Goal: Task Accomplishment & Management: Manage account settings

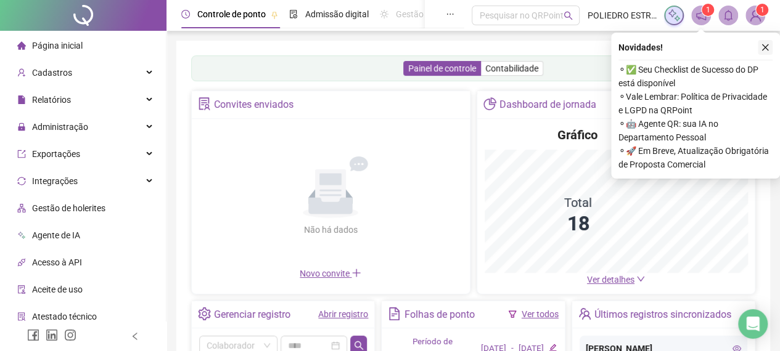
click at [766, 47] on icon "close" at bounding box center [765, 47] width 9 height 9
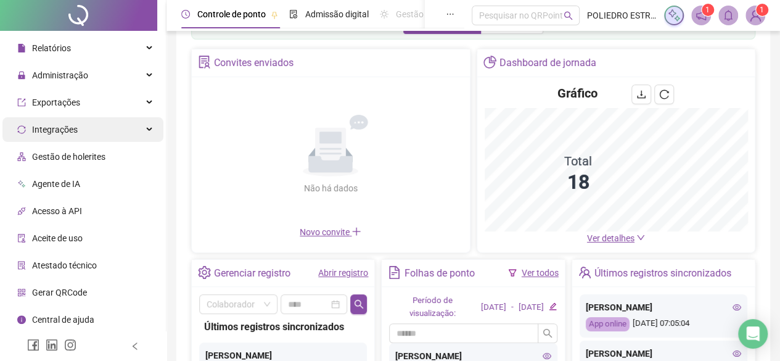
scroll to position [62, 0]
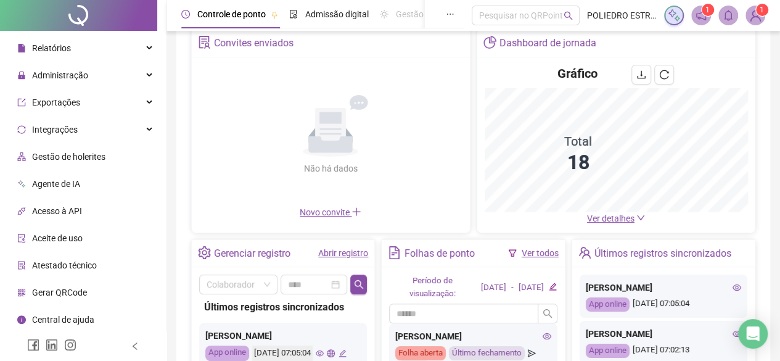
click at [63, 295] on span "Gerar QRCode" at bounding box center [59, 292] width 55 height 10
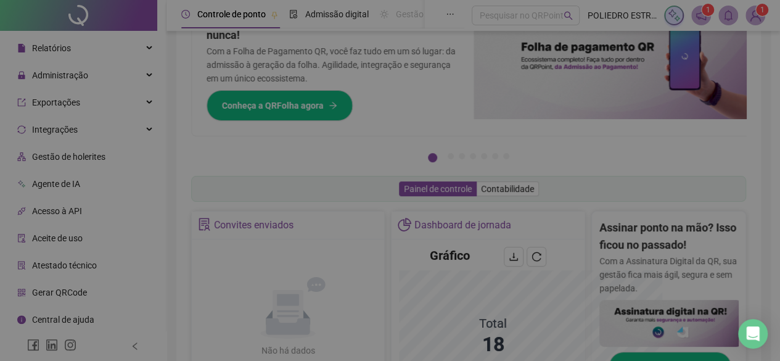
scroll to position [244, 0]
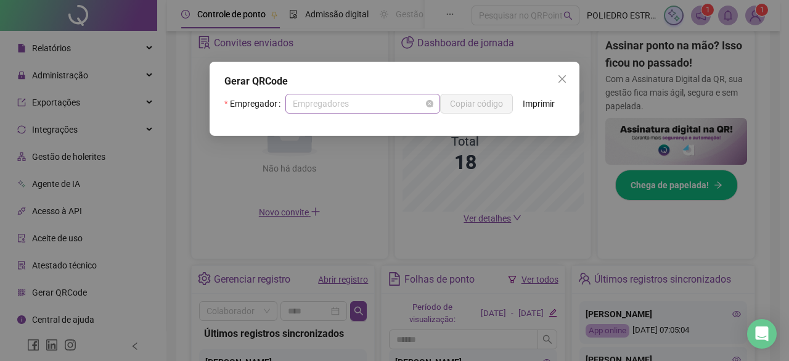
click at [390, 106] on span "Empregadores" at bounding box center [363, 103] width 140 height 18
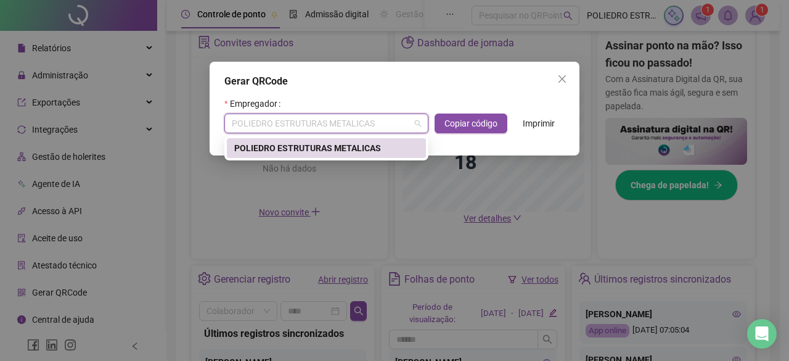
click at [449, 70] on div "Gerar QRCode Empregador POLIEDRO ESTRUTURAS METALICAS Copiar código Imprimir" at bounding box center [395, 109] width 370 height 94
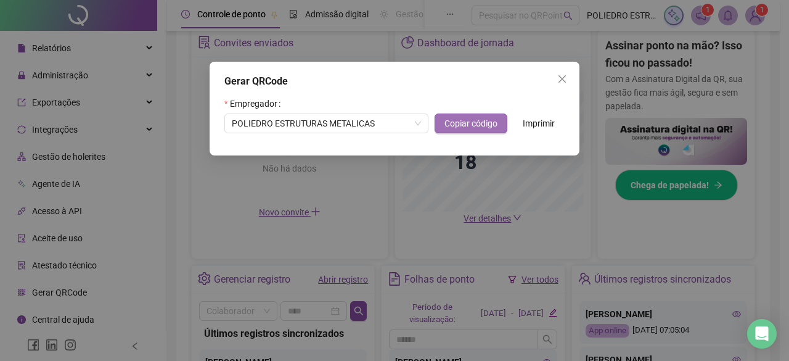
click at [475, 121] on span "Copiar código" at bounding box center [471, 124] width 53 height 14
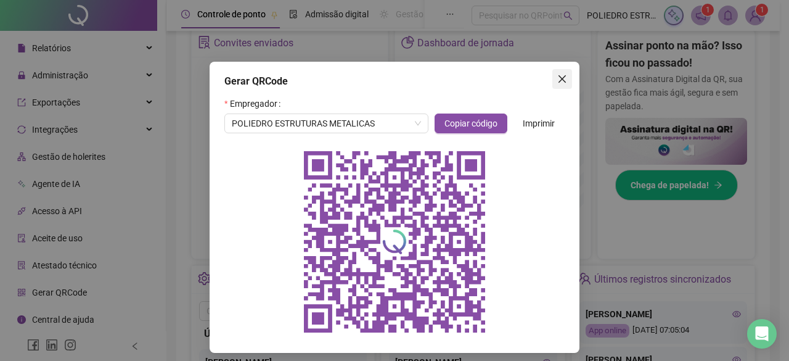
drag, startPoint x: 556, startPoint y: 83, endPoint x: 445, endPoint y: 1, distance: 138.5
click at [557, 82] on icon "close" at bounding box center [562, 79] width 10 height 10
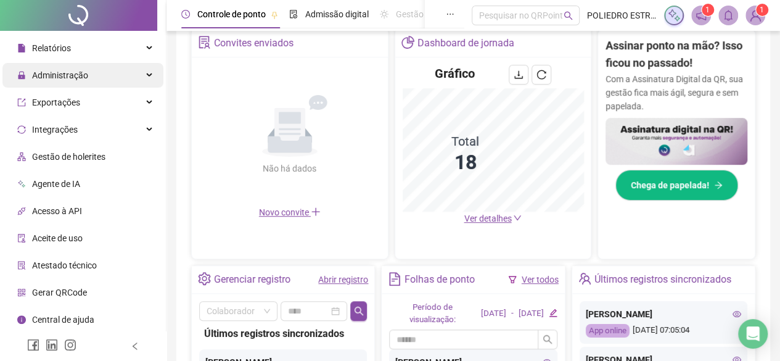
click at [80, 73] on span "Administração" at bounding box center [60, 75] width 56 height 10
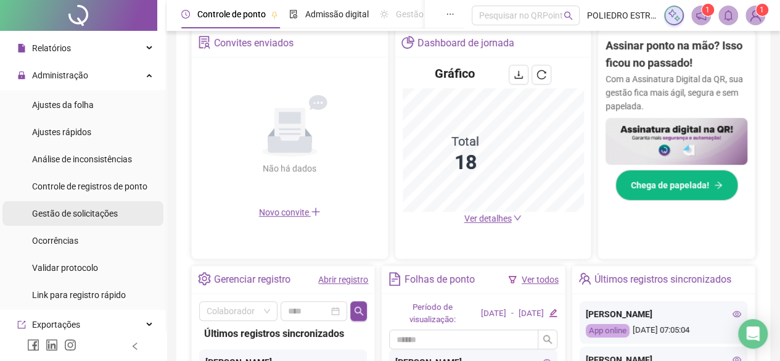
click at [94, 218] on div "Gestão de solicitações" at bounding box center [75, 213] width 86 height 25
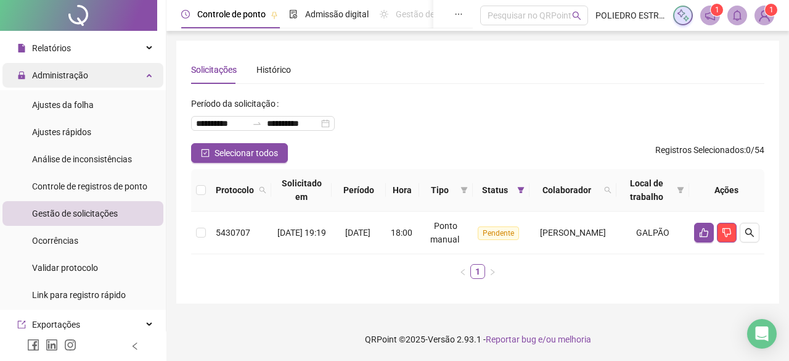
drag, startPoint x: 79, startPoint y: 102, endPoint x: 139, endPoint y: 84, distance: 63.0
click at [79, 102] on span "Ajustes da folha" at bounding box center [63, 105] width 62 height 10
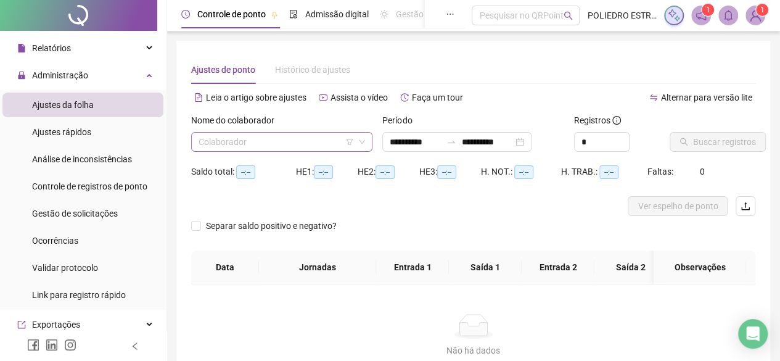
click at [311, 142] on input "search" at bounding box center [276, 142] width 155 height 18
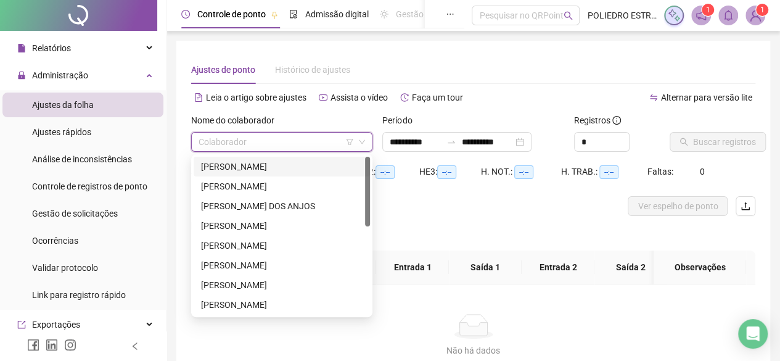
click at [299, 166] on div "[PERSON_NAME]" at bounding box center [282, 167] width 162 height 14
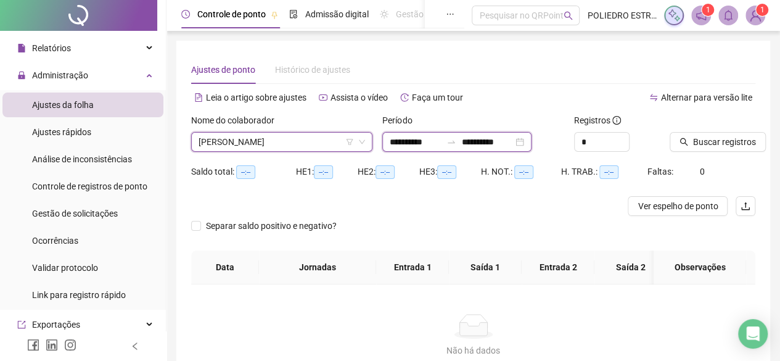
click at [513, 143] on input "**********" at bounding box center [487, 142] width 52 height 14
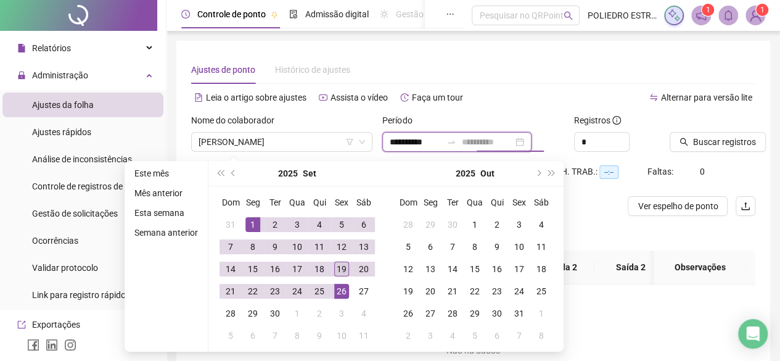
type input "**********"
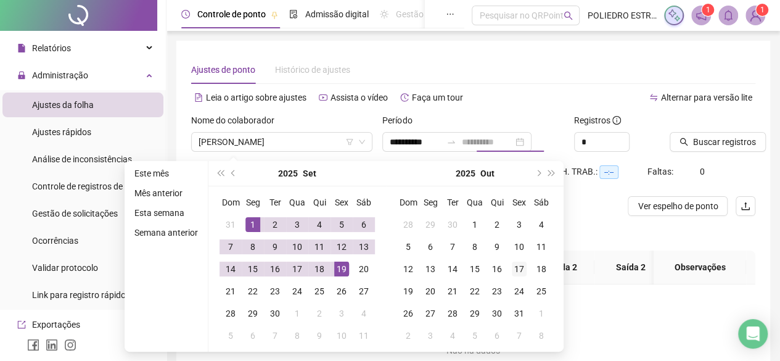
drag, startPoint x: 333, startPoint y: 265, endPoint x: 506, endPoint y: 263, distance: 173.3
click at [337, 263] on div "19" at bounding box center [341, 268] width 15 height 15
type input "**********"
click at [329, 144] on span "[PERSON_NAME]" at bounding box center [282, 142] width 166 height 18
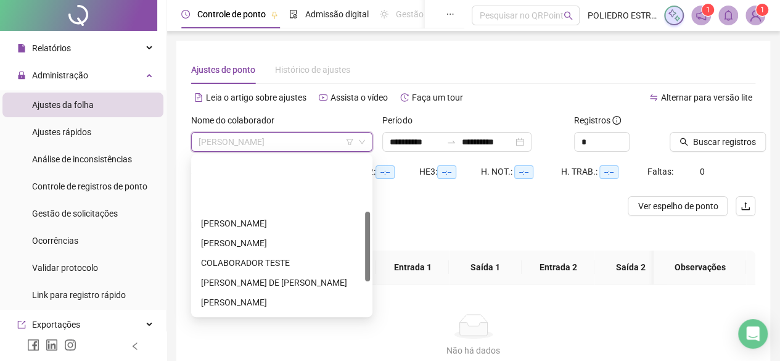
scroll to position [123, 0]
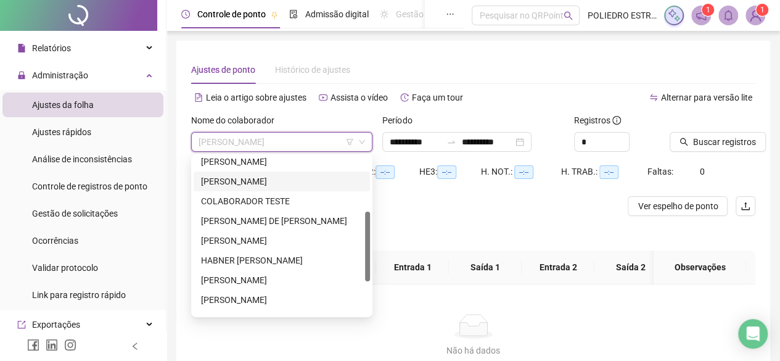
click at [271, 182] on div "[PERSON_NAME]" at bounding box center [282, 181] width 162 height 14
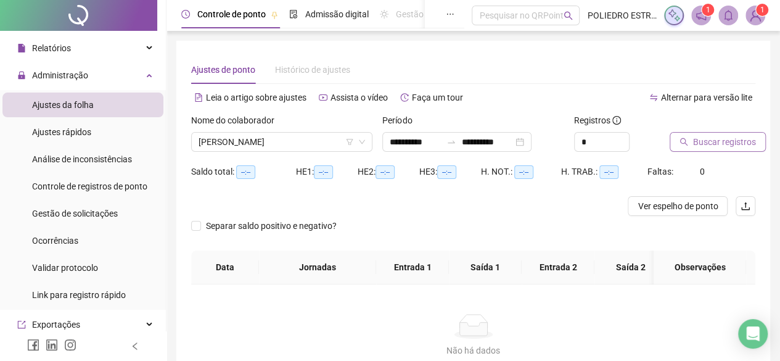
click at [710, 142] on span "Buscar registros" at bounding box center [724, 142] width 63 height 14
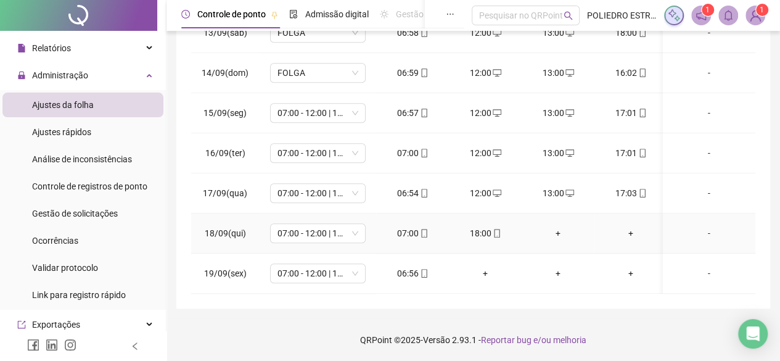
scroll to position [504, 0]
click at [497, 229] on icon "mobile" at bounding box center [497, 233] width 9 height 9
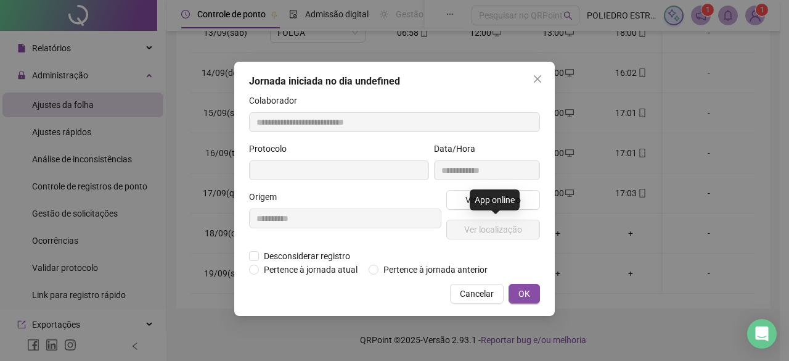
type input "**********"
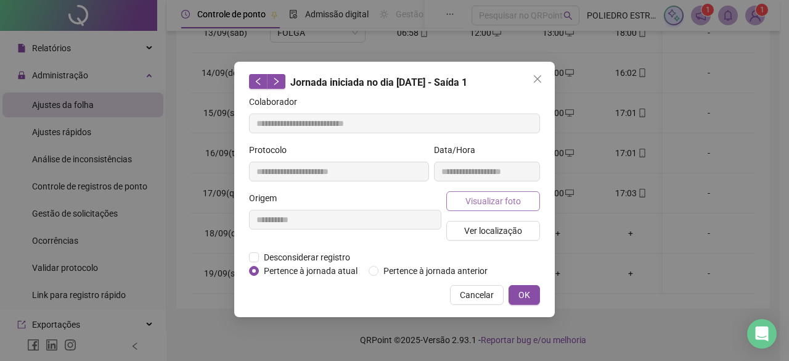
click at [497, 208] on button "Visualizar foto" at bounding box center [493, 201] width 94 height 20
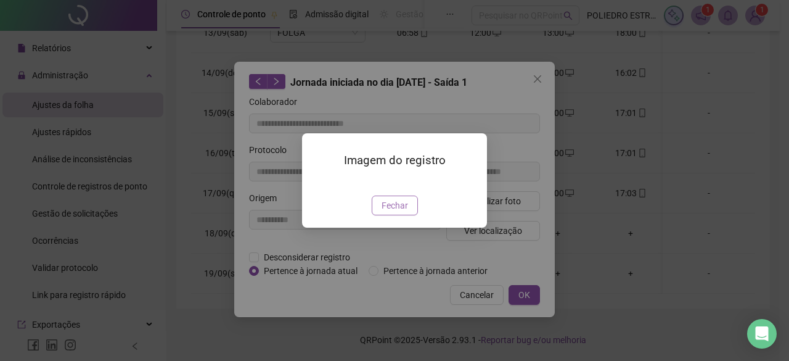
click at [395, 212] on span "Fechar" at bounding box center [395, 206] width 27 height 14
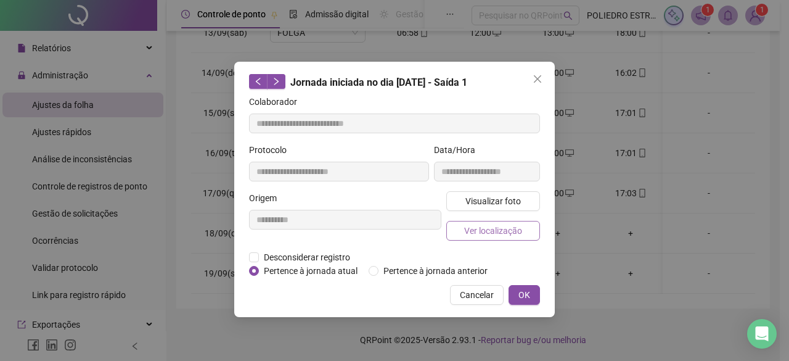
click at [491, 235] on span "Ver localização" at bounding box center [493, 231] width 58 height 14
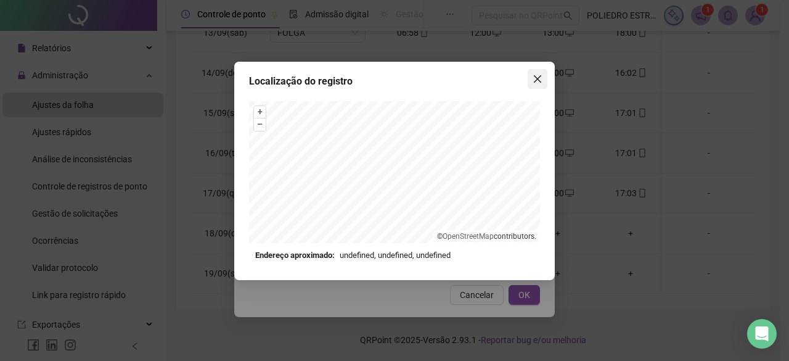
click at [542, 81] on icon "close" at bounding box center [538, 79] width 10 height 10
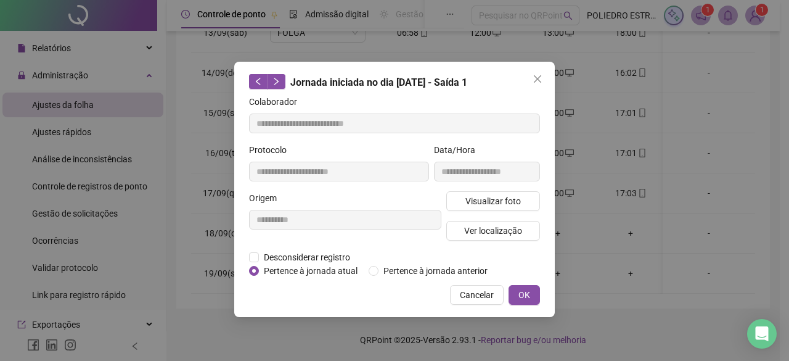
click at [542, 81] on icon "close" at bounding box center [538, 79] width 10 height 10
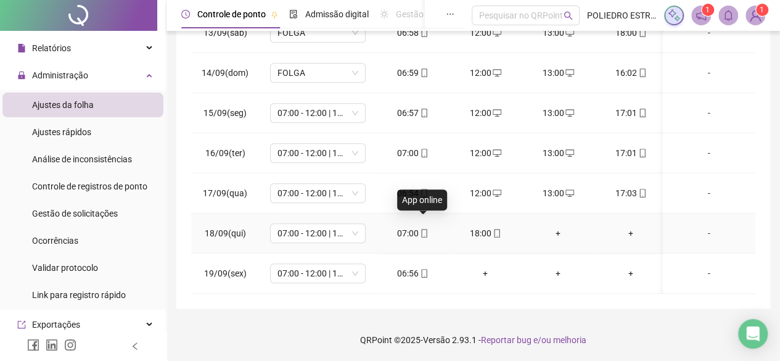
click at [427, 229] on icon "mobile" at bounding box center [424, 233] width 9 height 9
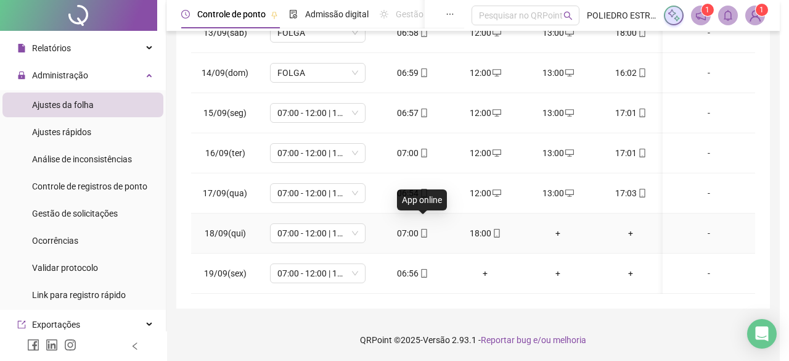
type input "**********"
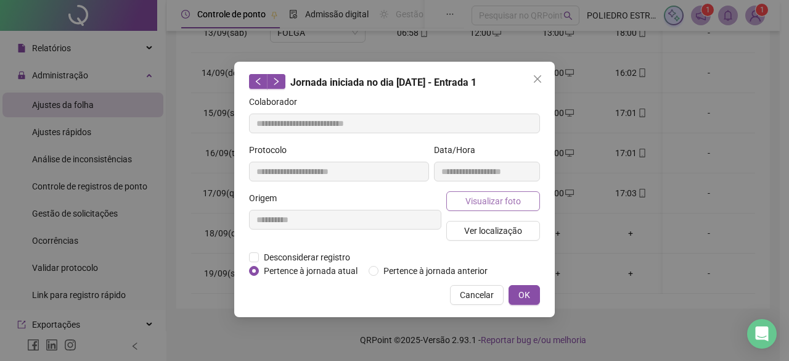
click at [502, 199] on span "Visualizar foto" at bounding box center [493, 201] width 55 height 14
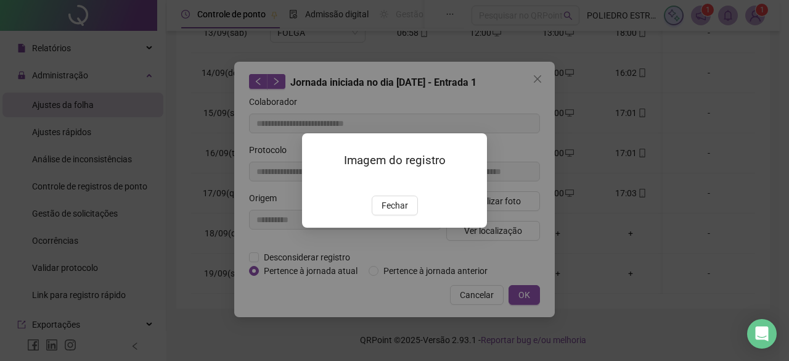
click at [399, 212] on span "Fechar" at bounding box center [395, 206] width 27 height 14
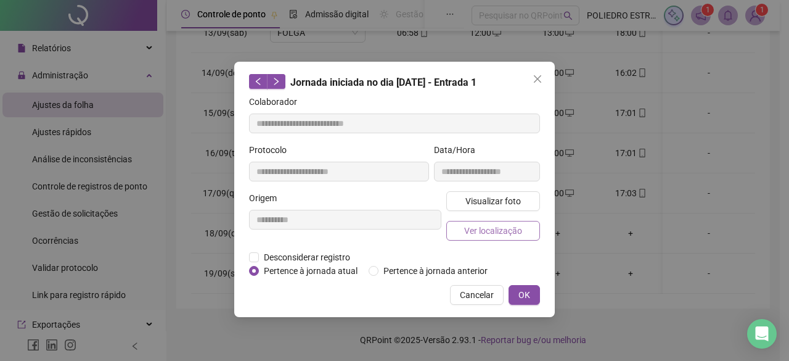
click at [511, 230] on span "Ver localização" at bounding box center [493, 231] width 58 height 14
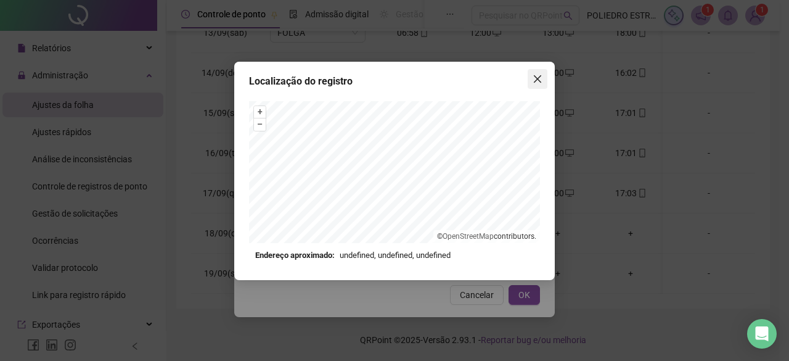
click at [539, 81] on icon "close" at bounding box center [537, 78] width 7 height 7
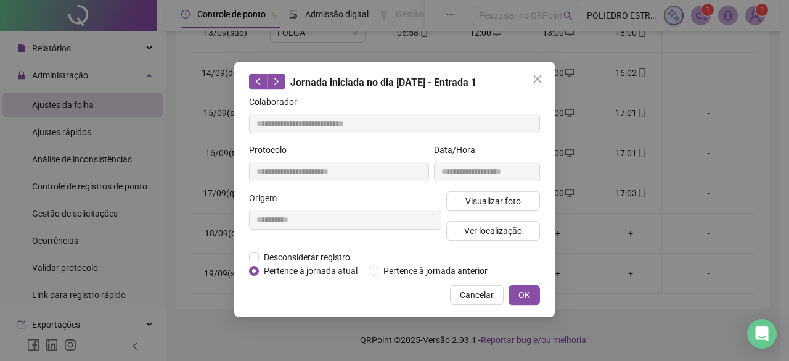
click at [539, 81] on icon "close" at bounding box center [537, 78] width 7 height 7
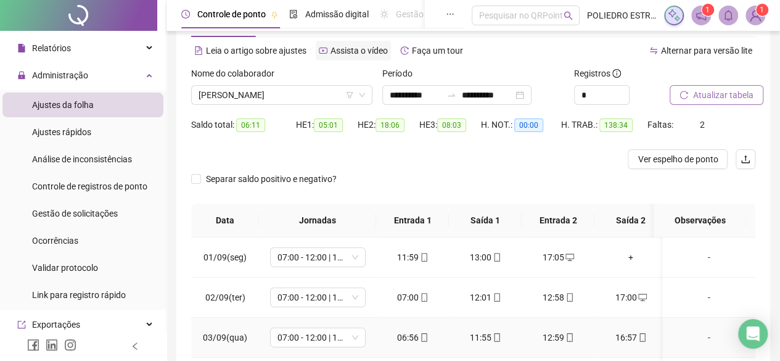
scroll to position [0, 0]
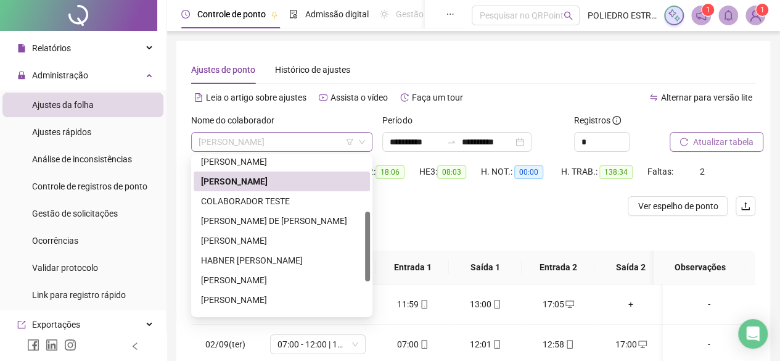
click at [340, 141] on span "[PERSON_NAME]" at bounding box center [282, 142] width 166 height 18
drag, startPoint x: 248, startPoint y: 260, endPoint x: 257, endPoint y: 254, distance: 10.8
click at [248, 260] on div "HABNER [PERSON_NAME]" at bounding box center [282, 260] width 162 height 14
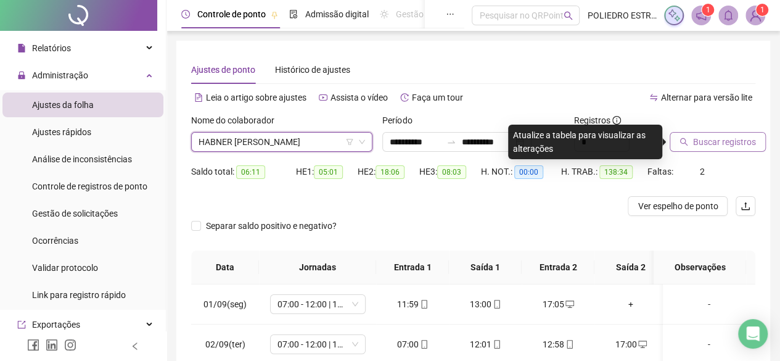
click at [709, 147] on span "Buscar registros" at bounding box center [724, 142] width 63 height 14
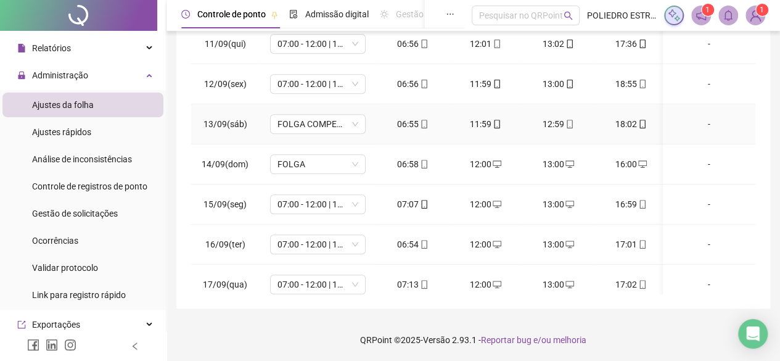
scroll to position [504, 0]
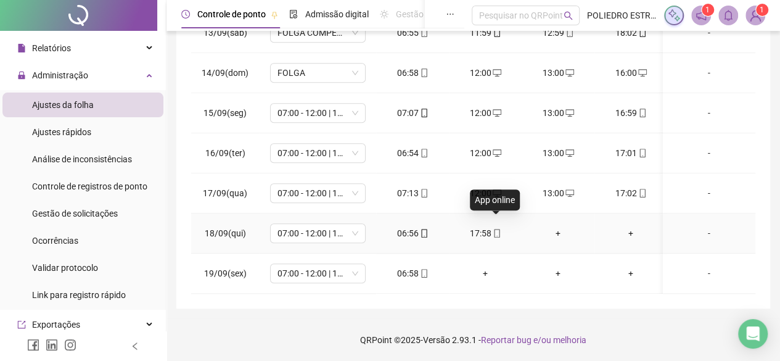
click at [497, 229] on icon "mobile" at bounding box center [497, 233] width 9 height 9
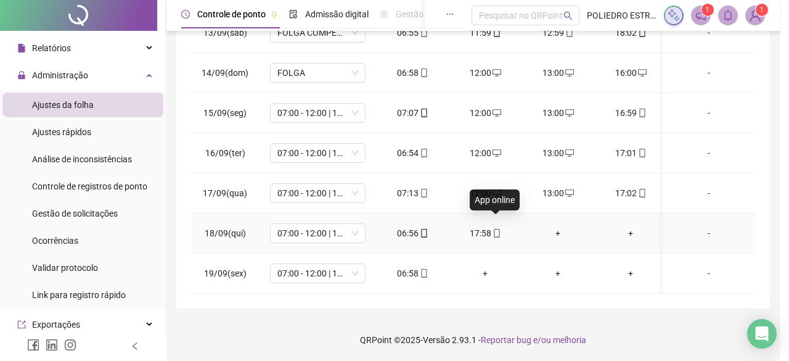
type input "**********"
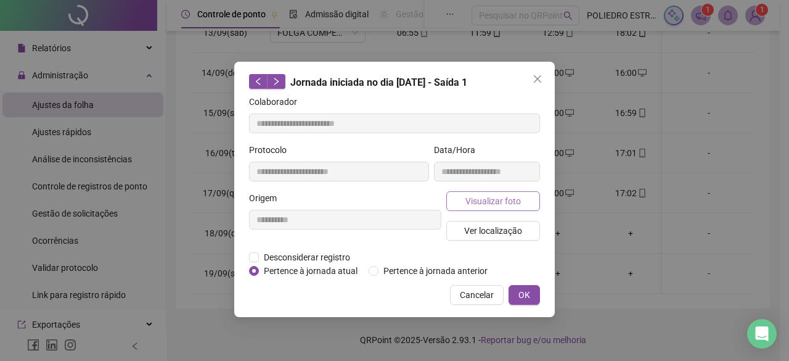
click at [493, 198] on span "Visualizar foto" at bounding box center [493, 201] width 55 height 14
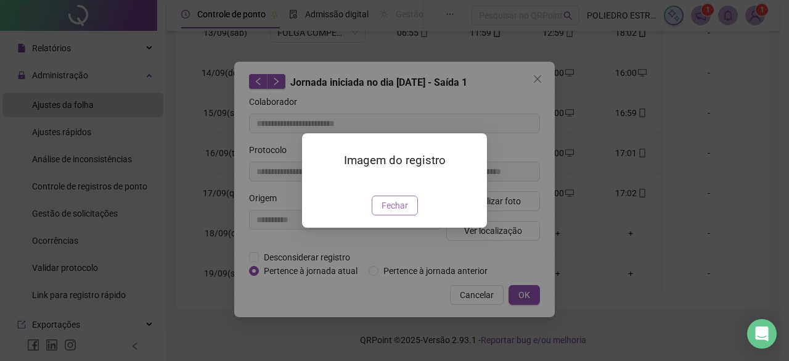
click at [392, 212] on span "Fechar" at bounding box center [395, 206] width 27 height 14
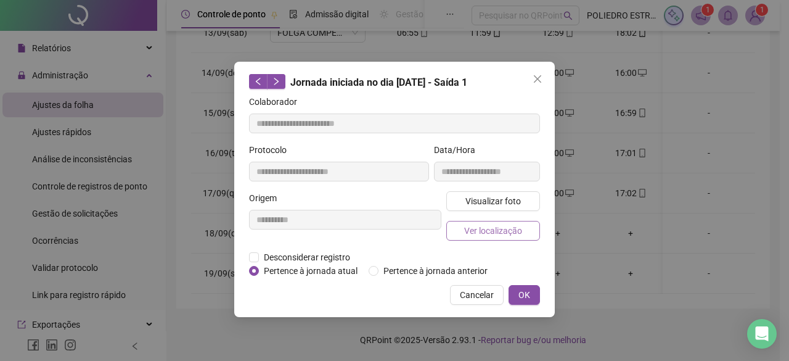
click at [498, 225] on span "Ver localização" at bounding box center [493, 231] width 58 height 14
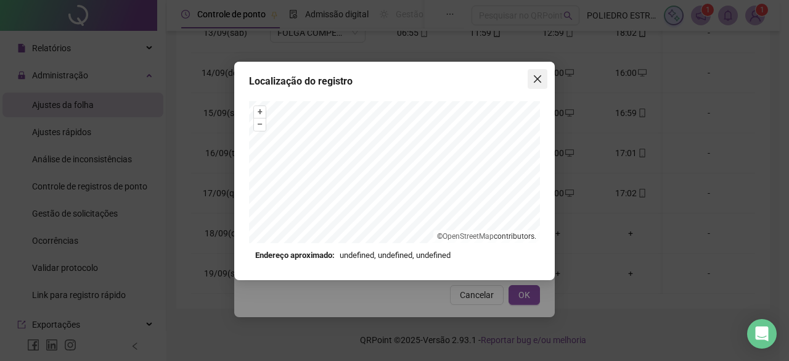
click at [539, 83] on icon "close" at bounding box center [538, 79] width 10 height 10
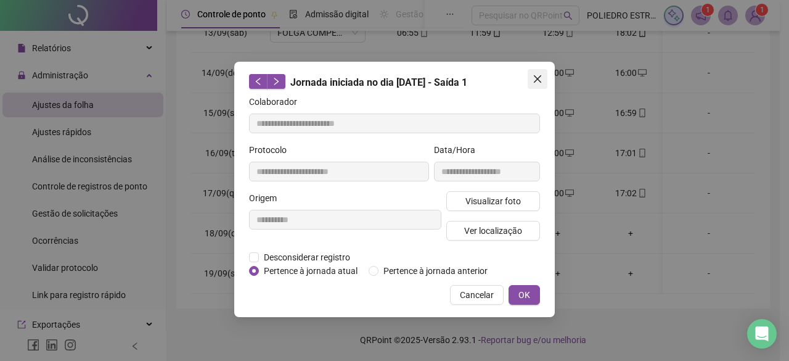
click at [539, 81] on icon "close" at bounding box center [537, 78] width 7 height 7
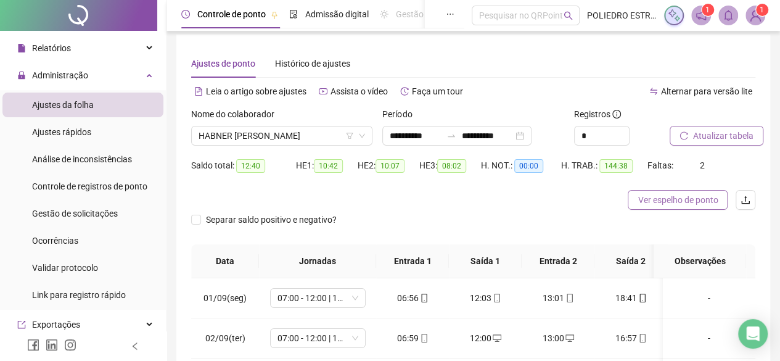
scroll to position [0, 0]
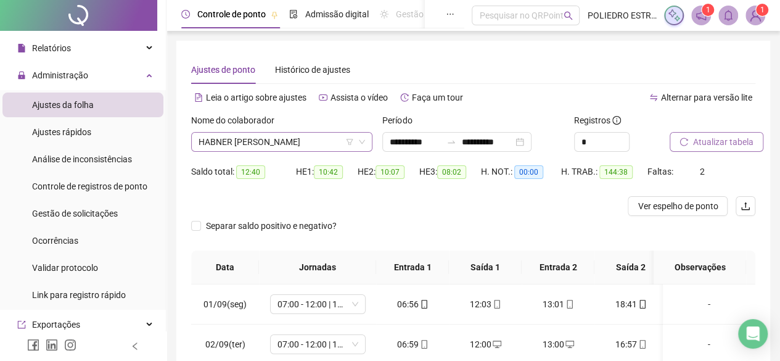
click at [333, 139] on span "HABNER [PERSON_NAME]" at bounding box center [282, 142] width 166 height 18
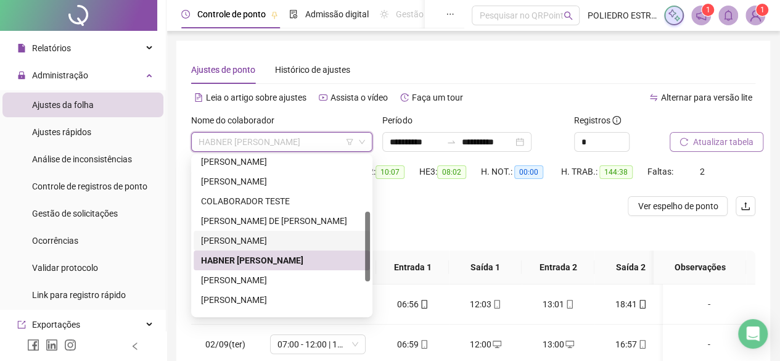
drag, startPoint x: 369, startPoint y: 239, endPoint x: 361, endPoint y: 136, distance: 103.2
click at [361, 136] on body "**********" at bounding box center [390, 180] width 780 height 361
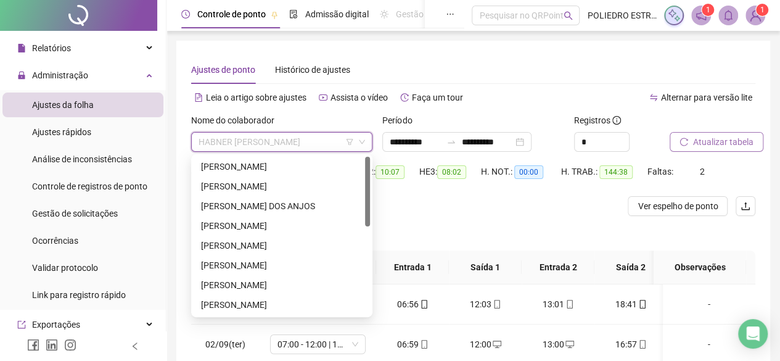
drag, startPoint x: 367, startPoint y: 245, endPoint x: 363, endPoint y: 141, distance: 104.3
click at [363, 141] on body "**********" at bounding box center [390, 180] width 780 height 361
drag, startPoint x: 334, startPoint y: 165, endPoint x: 322, endPoint y: 158, distance: 12.7
click at [334, 164] on div "[PERSON_NAME]" at bounding box center [282, 167] width 162 height 14
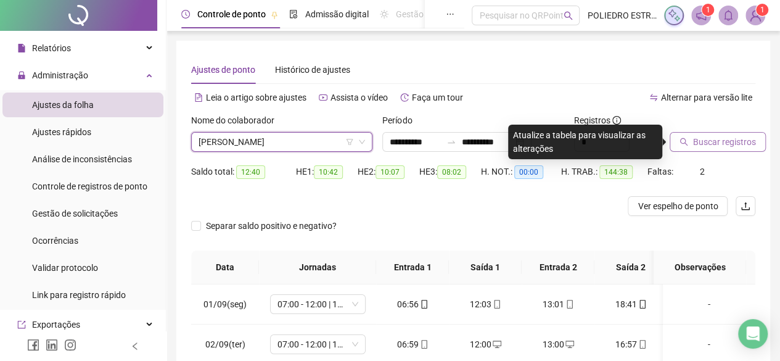
click at [724, 144] on span "Buscar registros" at bounding box center [724, 142] width 63 height 14
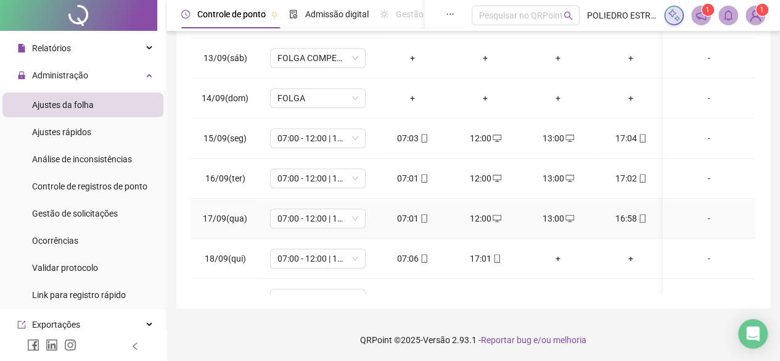
scroll to position [504, 0]
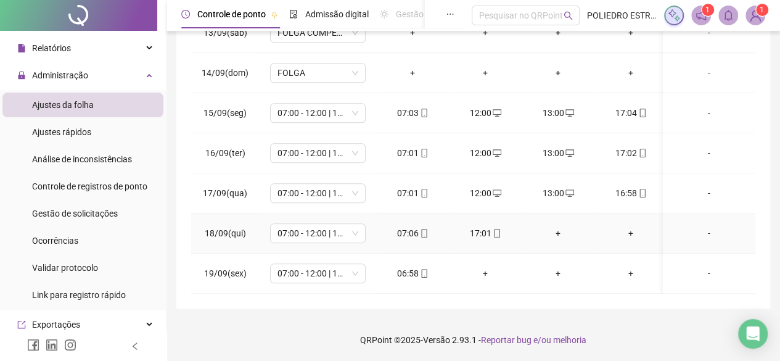
click at [560, 226] on div "+" at bounding box center [557, 233] width 53 height 14
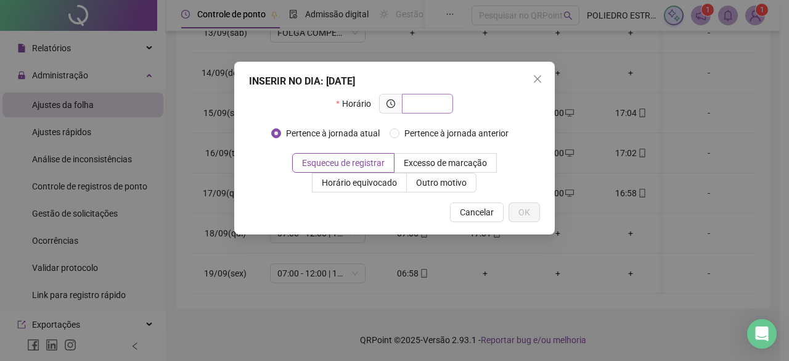
click at [444, 105] on span at bounding box center [427, 104] width 51 height 20
click at [441, 109] on input "text" at bounding box center [426, 104] width 34 height 14
type input "*****"
click at [522, 210] on span "OK" at bounding box center [525, 212] width 12 height 14
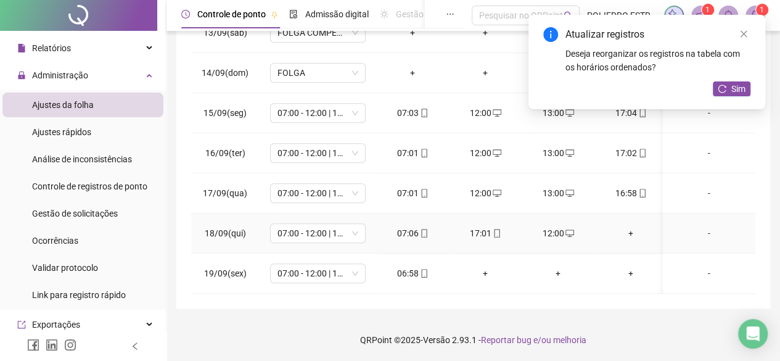
click at [633, 226] on div "+" at bounding box center [630, 233] width 53 height 14
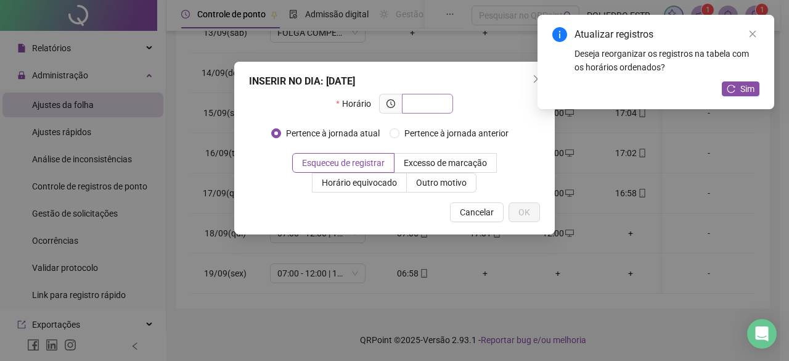
click at [435, 105] on input "text" at bounding box center [426, 104] width 34 height 14
type input "*****"
click at [511, 210] on button "OK" at bounding box center [524, 212] width 31 height 20
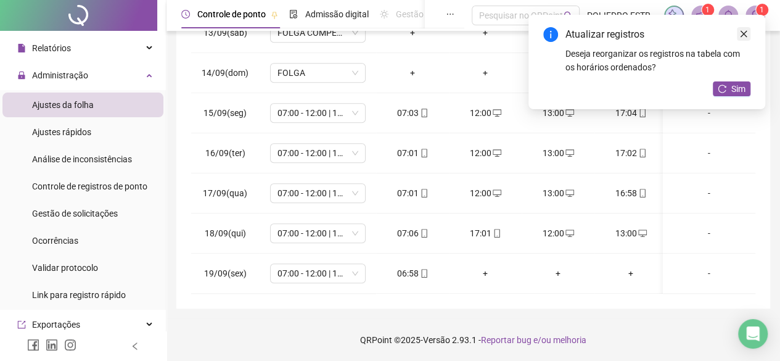
click at [746, 35] on icon "close" at bounding box center [743, 34] width 9 height 9
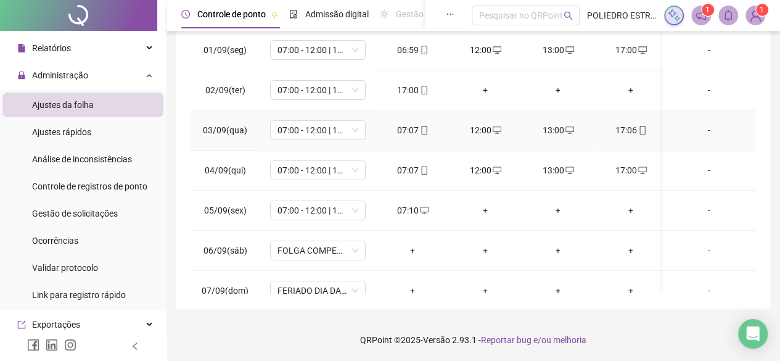
scroll to position [0, 0]
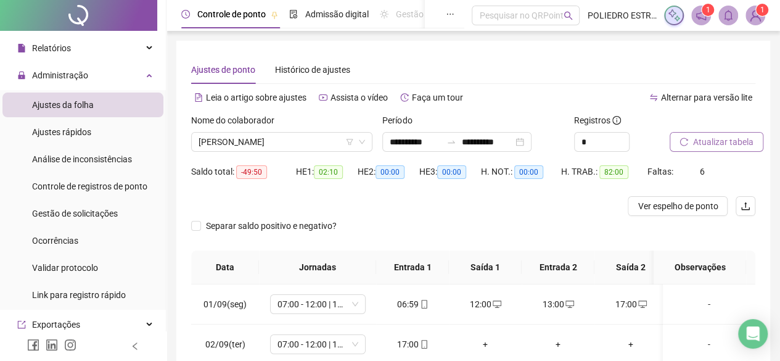
click at [716, 147] on span "Atualizar tabela" at bounding box center [723, 142] width 60 height 14
click at [342, 141] on span "[PERSON_NAME]" at bounding box center [282, 142] width 166 height 18
click at [728, 150] on button "Atualizar tabela" at bounding box center [717, 142] width 94 height 20
click at [342, 145] on span "[PERSON_NAME]" at bounding box center [282, 142] width 166 height 18
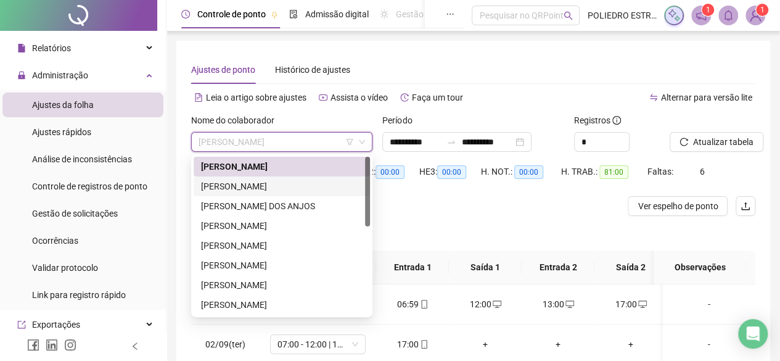
click at [245, 182] on div "[PERSON_NAME]" at bounding box center [282, 186] width 162 height 14
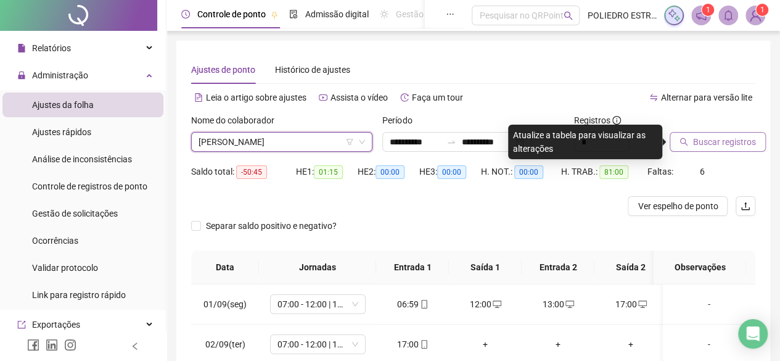
click at [730, 145] on span "Buscar registros" at bounding box center [724, 142] width 63 height 14
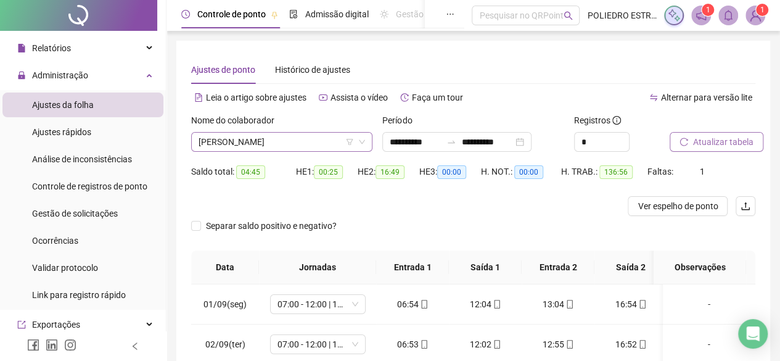
click at [330, 143] on span "[PERSON_NAME]" at bounding box center [282, 142] width 166 height 18
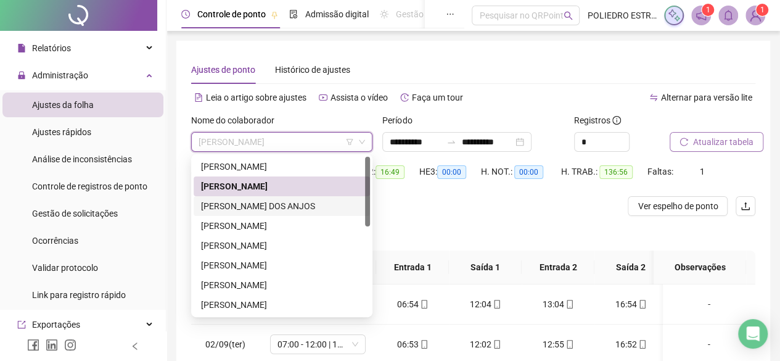
drag, startPoint x: 289, startPoint y: 207, endPoint x: 441, endPoint y: 205, distance: 152.3
click at [289, 207] on div "[PERSON_NAME] DOS ANJOS" at bounding box center [282, 206] width 162 height 14
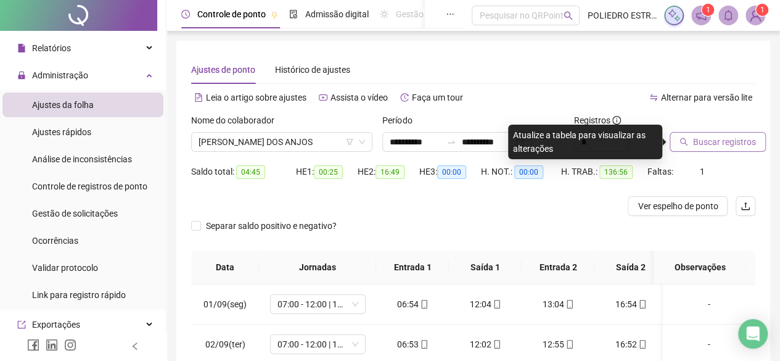
click at [730, 146] on span "Buscar registros" at bounding box center [724, 142] width 63 height 14
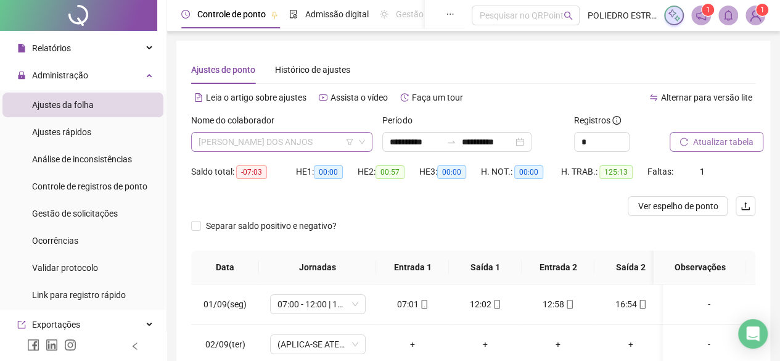
click at [326, 142] on span "[PERSON_NAME] DOS ANJOS" at bounding box center [282, 142] width 166 height 18
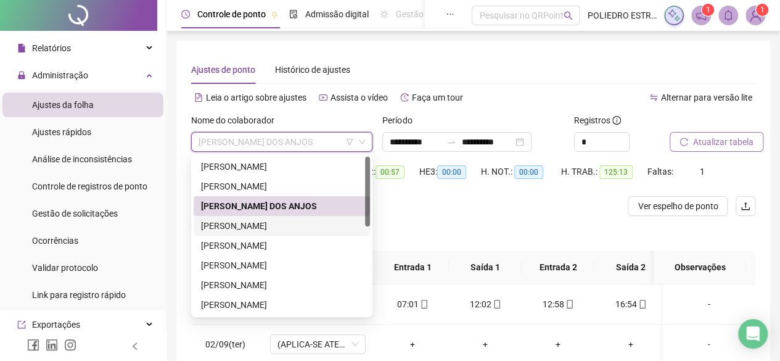
click at [298, 226] on div "[PERSON_NAME]" at bounding box center [282, 226] width 162 height 14
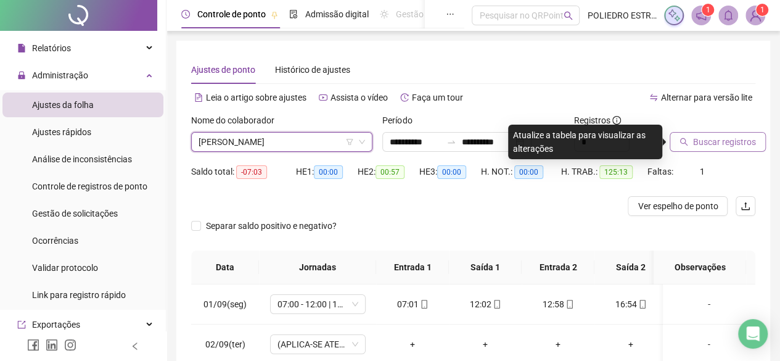
click at [729, 140] on span "Buscar registros" at bounding box center [724, 142] width 63 height 14
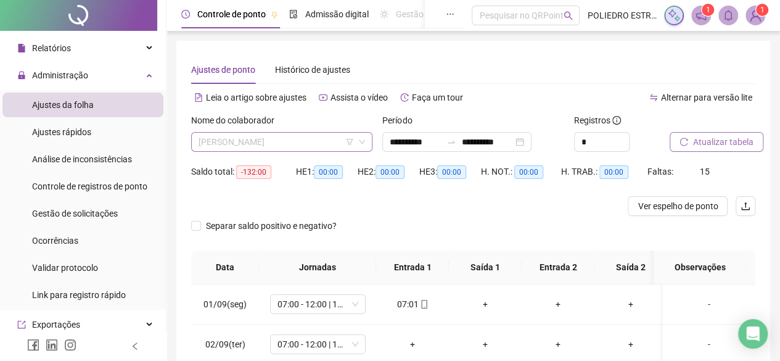
click at [334, 146] on span "[PERSON_NAME]" at bounding box center [282, 142] width 166 height 18
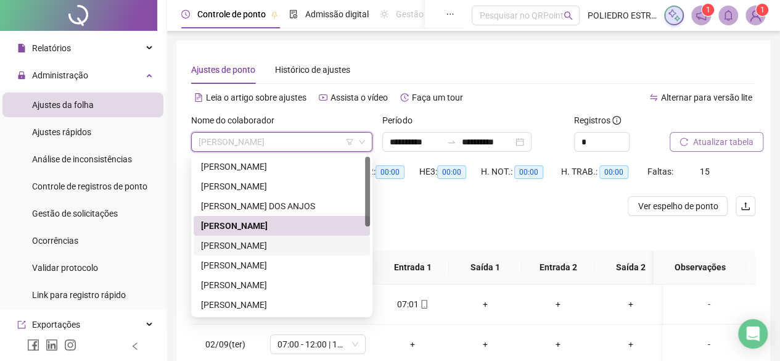
drag, startPoint x: 306, startPoint y: 244, endPoint x: 304, endPoint y: 237, distance: 7.2
click at [305, 241] on div "[PERSON_NAME]" at bounding box center [282, 246] width 162 height 14
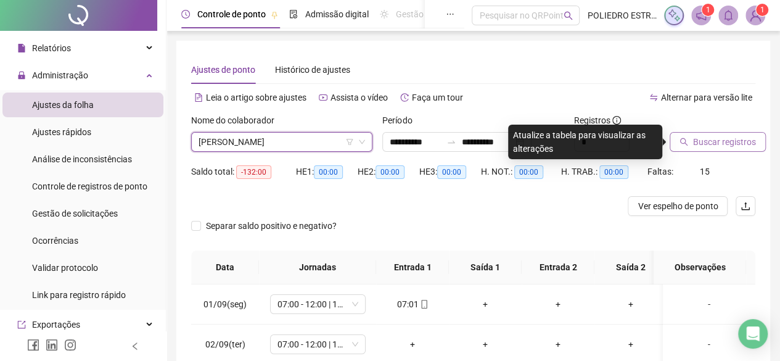
click at [736, 145] on span "Buscar registros" at bounding box center [724, 142] width 63 height 14
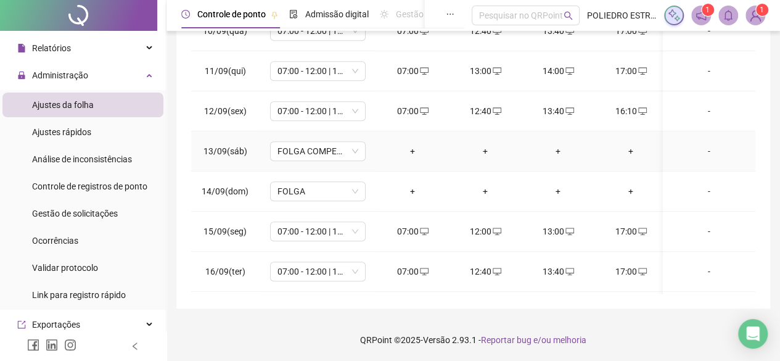
scroll to position [504, 0]
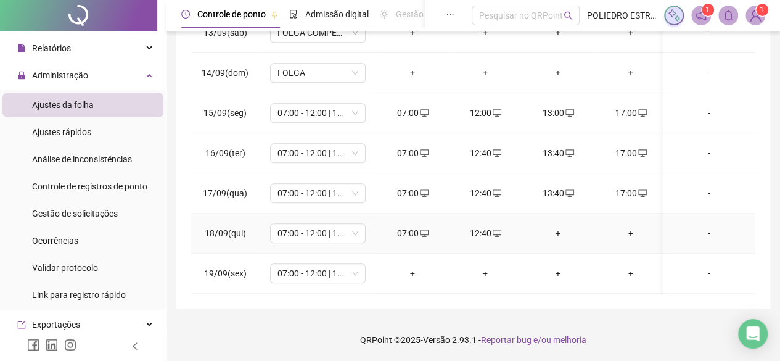
click at [557, 226] on div "+" at bounding box center [557, 233] width 53 height 14
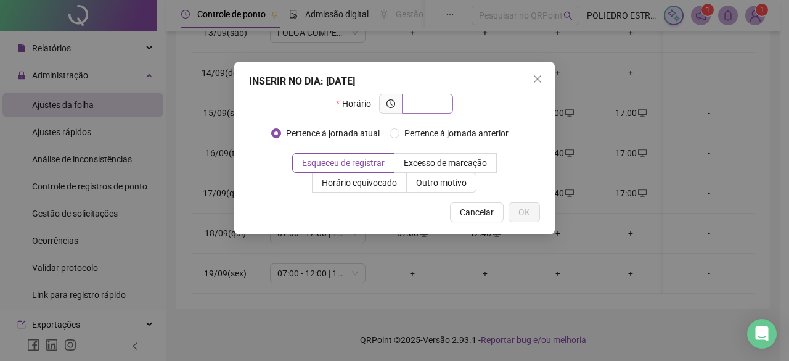
click at [441, 105] on input "text" at bounding box center [426, 104] width 34 height 14
type input "*****"
click at [528, 217] on span "OK" at bounding box center [525, 212] width 12 height 14
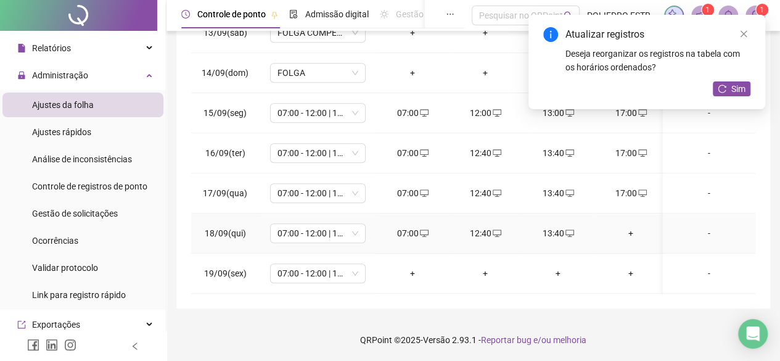
click at [631, 226] on div "+" at bounding box center [630, 233] width 53 height 14
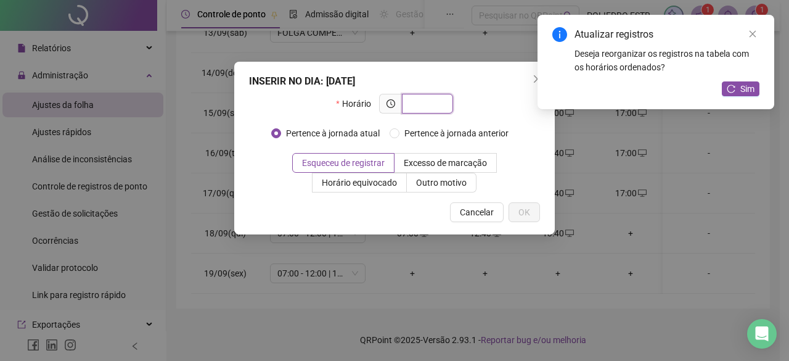
click at [443, 103] on input "text" at bounding box center [426, 104] width 34 height 14
type input "*****"
click at [531, 210] on button "OK" at bounding box center [524, 212] width 31 height 20
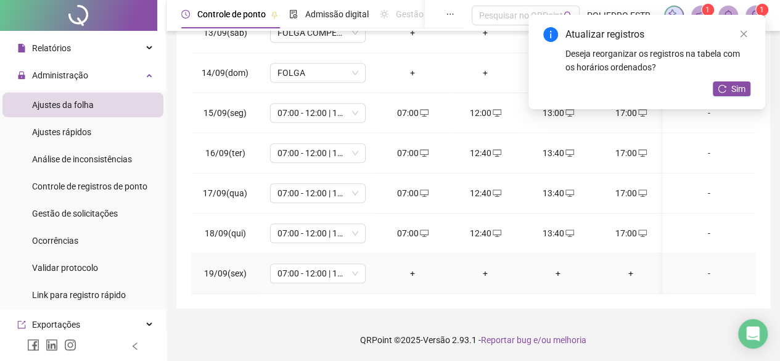
click at [417, 266] on div "+" at bounding box center [412, 273] width 53 height 14
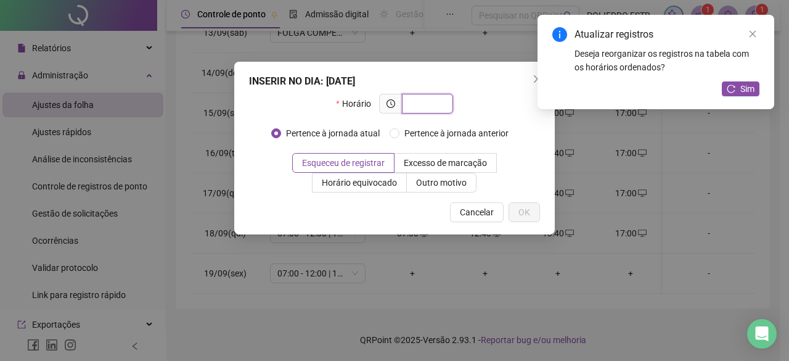
drag, startPoint x: 434, startPoint y: 102, endPoint x: 428, endPoint y: 100, distance: 6.4
click at [435, 102] on input "text" at bounding box center [426, 104] width 34 height 14
type input "*****"
click at [519, 215] on span "OK" at bounding box center [525, 212] width 12 height 14
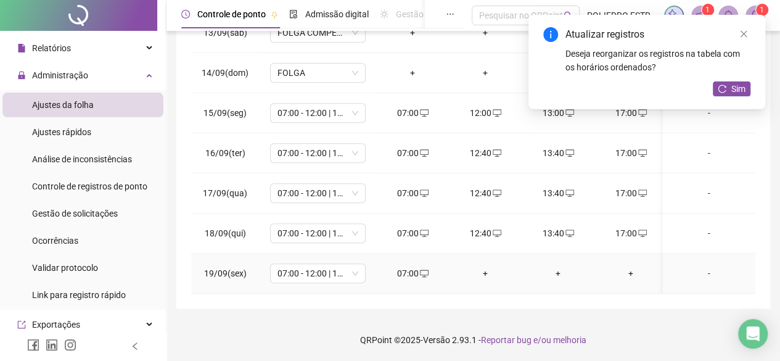
click at [490, 266] on div "+" at bounding box center [485, 273] width 53 height 14
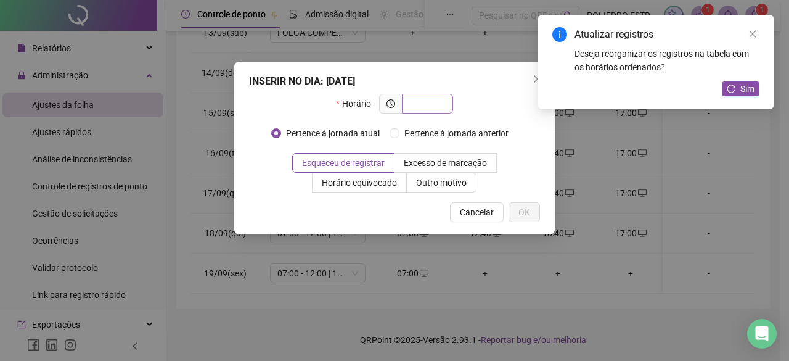
click at [438, 102] on input "text" at bounding box center [426, 104] width 34 height 14
type input "*****"
click at [528, 219] on button "OK" at bounding box center [524, 212] width 31 height 20
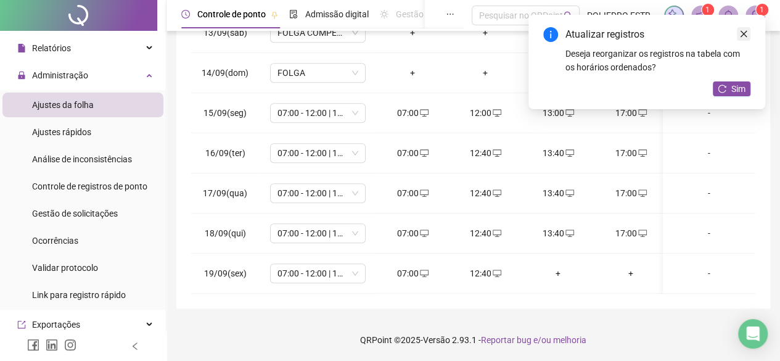
click at [745, 35] on icon "close" at bounding box center [743, 34] width 9 height 9
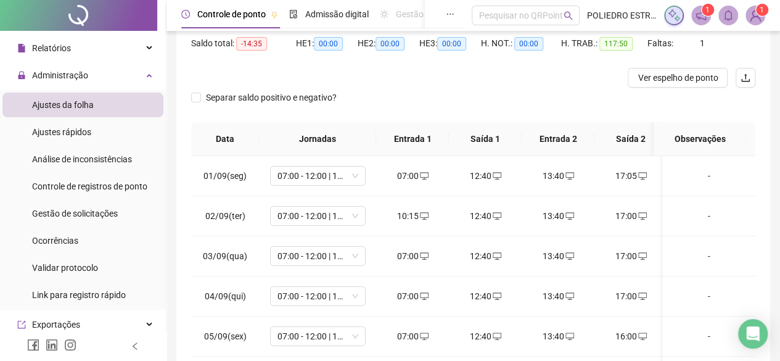
scroll to position [0, 0]
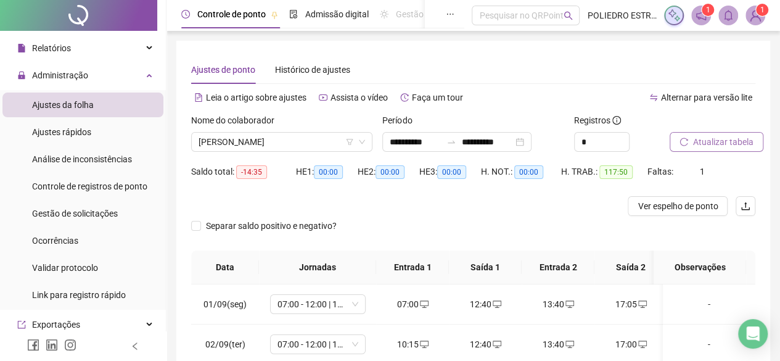
click at [726, 142] on span "Atualizar tabela" at bounding box center [723, 142] width 60 height 14
